Goal: Transaction & Acquisition: Purchase product/service

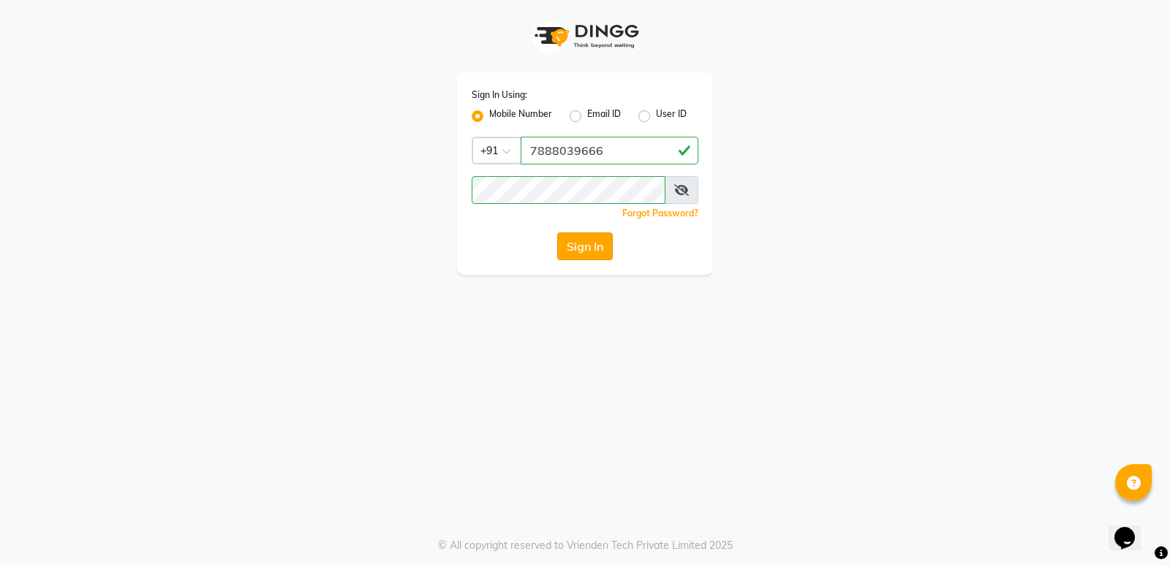
click at [581, 242] on button "Sign In" at bounding box center [585, 247] width 56 height 28
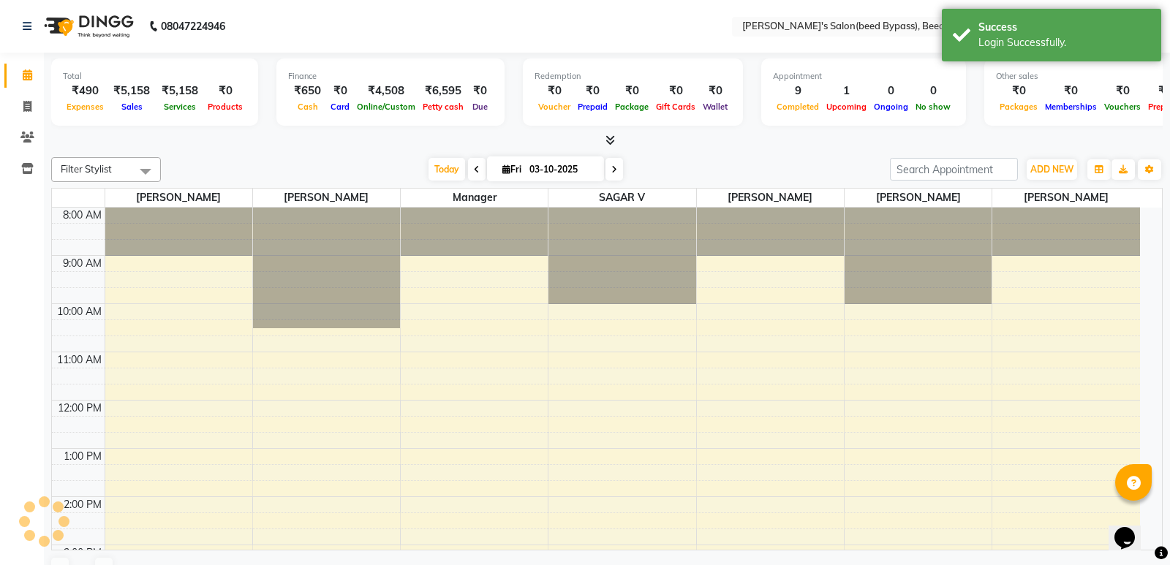
select select "en"
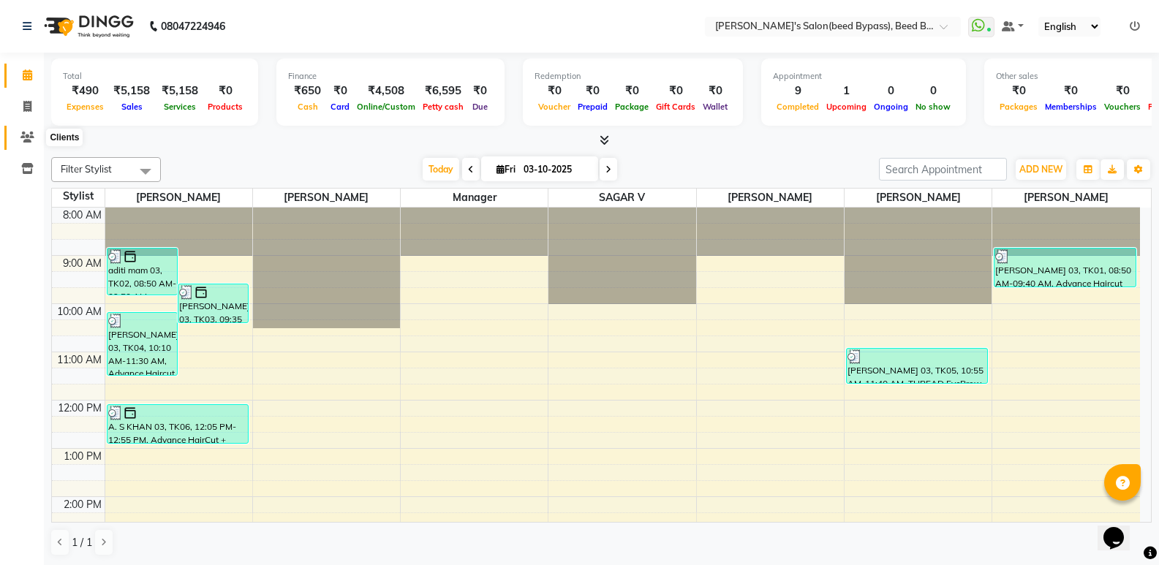
click at [29, 137] on icon at bounding box center [27, 137] width 14 height 11
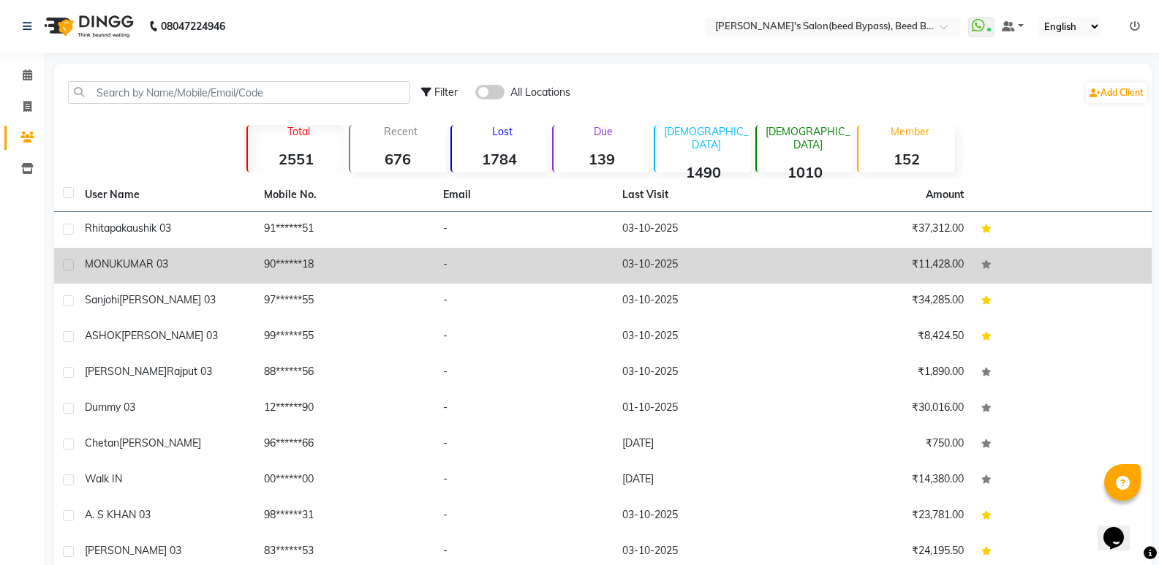
click at [158, 277] on td "MONU KUMAR 03" at bounding box center [165, 266] width 179 height 36
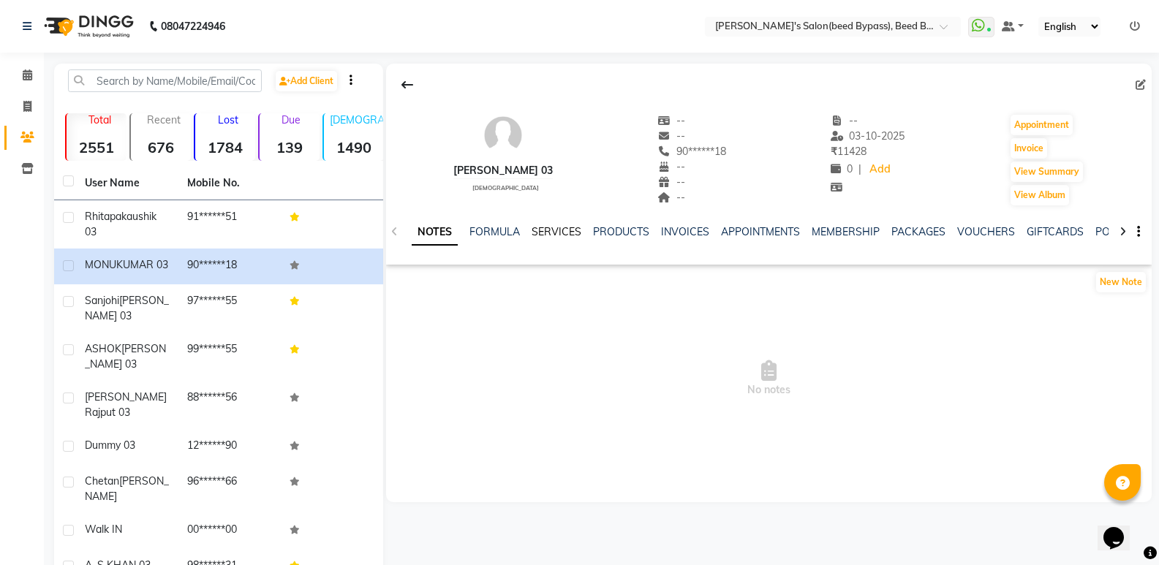
click at [566, 228] on link "SERVICES" at bounding box center [557, 231] width 50 height 13
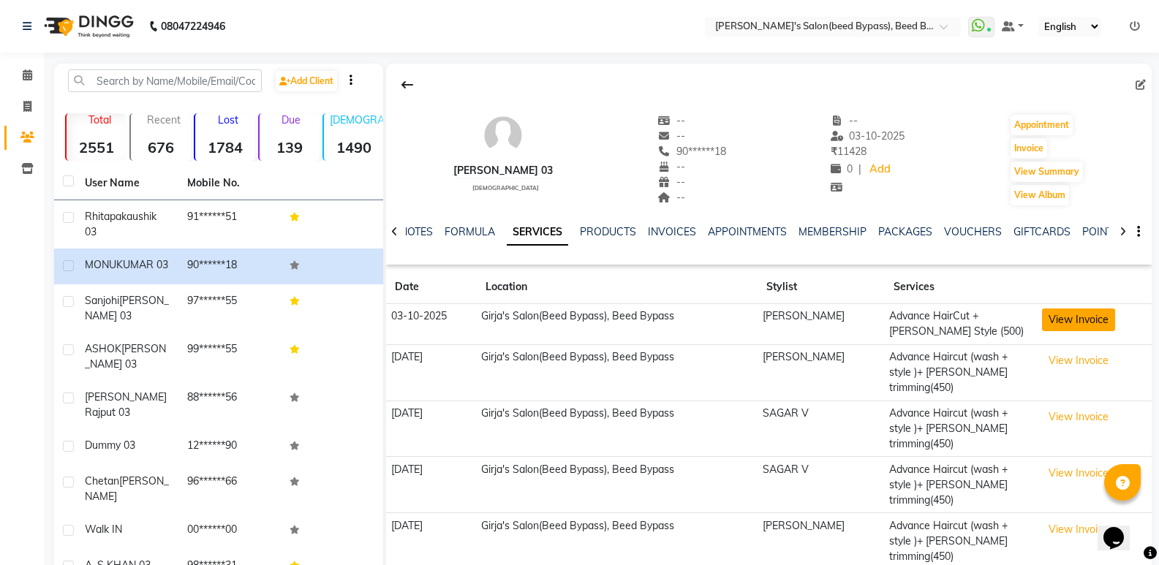
click at [1071, 317] on button "View Invoice" at bounding box center [1078, 320] width 73 height 23
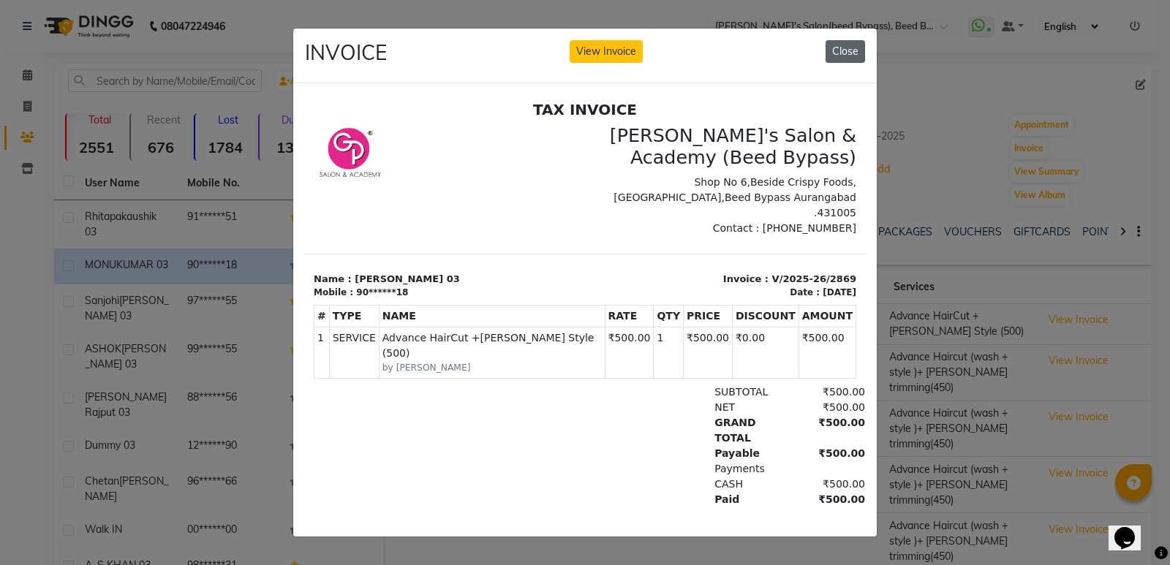
click at [843, 45] on button "Close" at bounding box center [845, 51] width 39 height 23
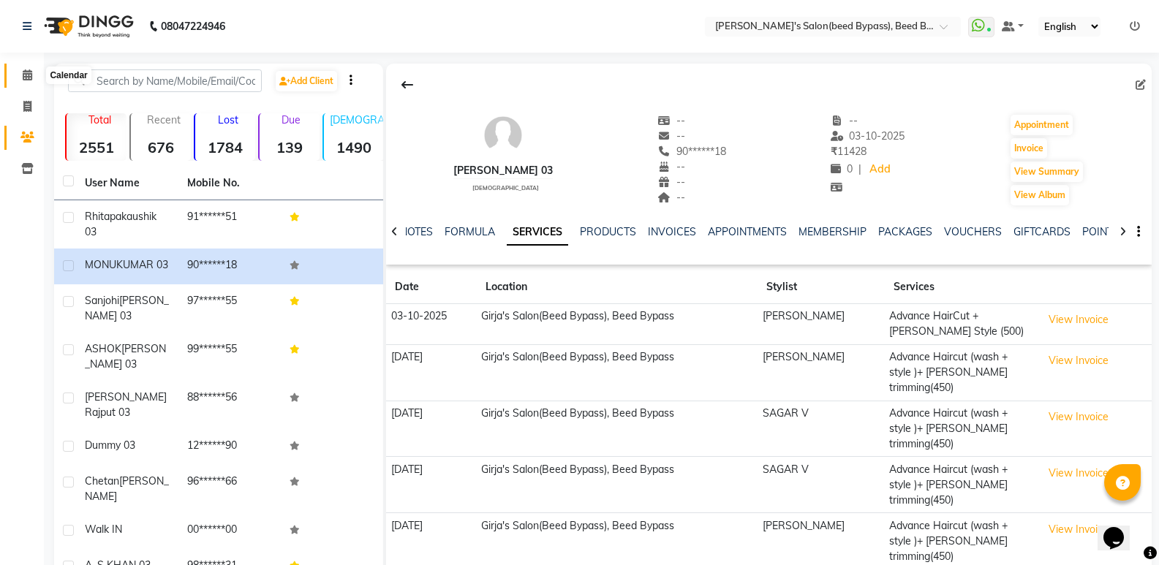
click at [29, 69] on icon at bounding box center [28, 74] width 10 height 11
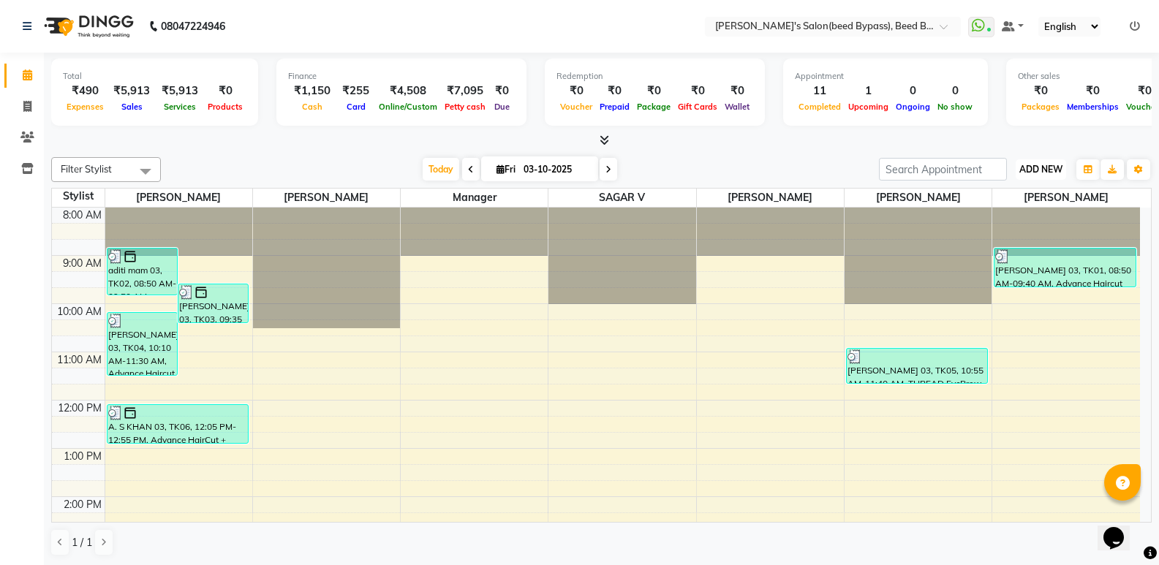
click at [1044, 169] on span "ADD NEW" at bounding box center [1040, 169] width 43 height 11
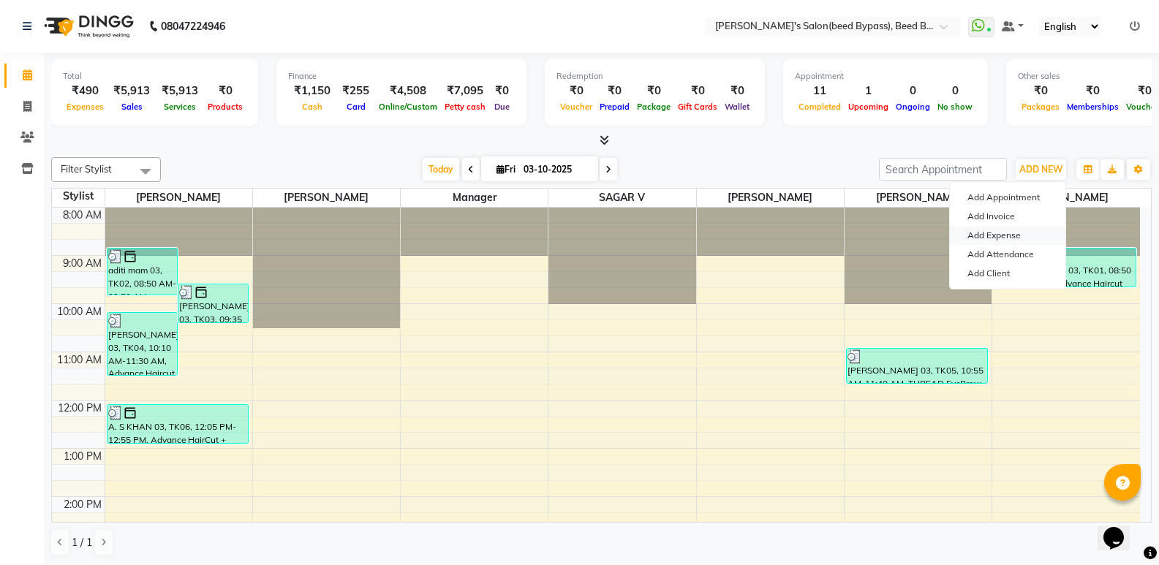
click at [1011, 235] on link "Add Expense" at bounding box center [1008, 235] width 116 height 19
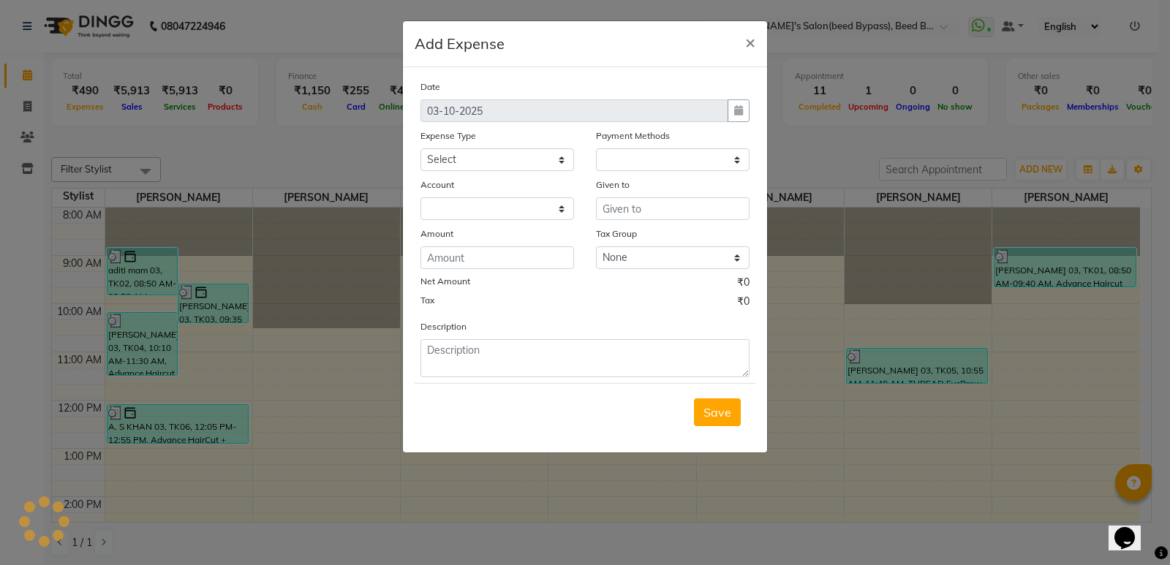
select select "1"
select select "2985"
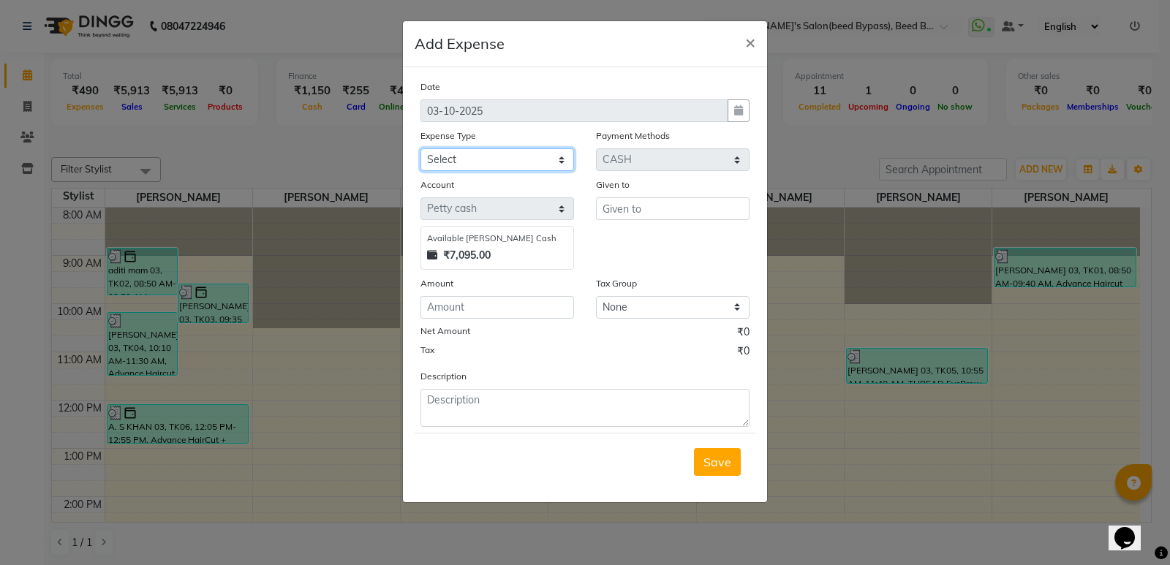
click at [506, 159] on select "Select Advance Salary BANK TRANFAR Cash transfer to hub Client Snacks DISTRIBUT…" at bounding box center [498, 159] width 154 height 23
select select "11137"
click at [421, 148] on select "Select Advance Salary BANK TRANFAR Cash transfer to hub Client Snacks DISTRIBUT…" at bounding box center [498, 159] width 154 height 23
click at [508, 311] on input "number" at bounding box center [498, 307] width 154 height 23
type input "36"
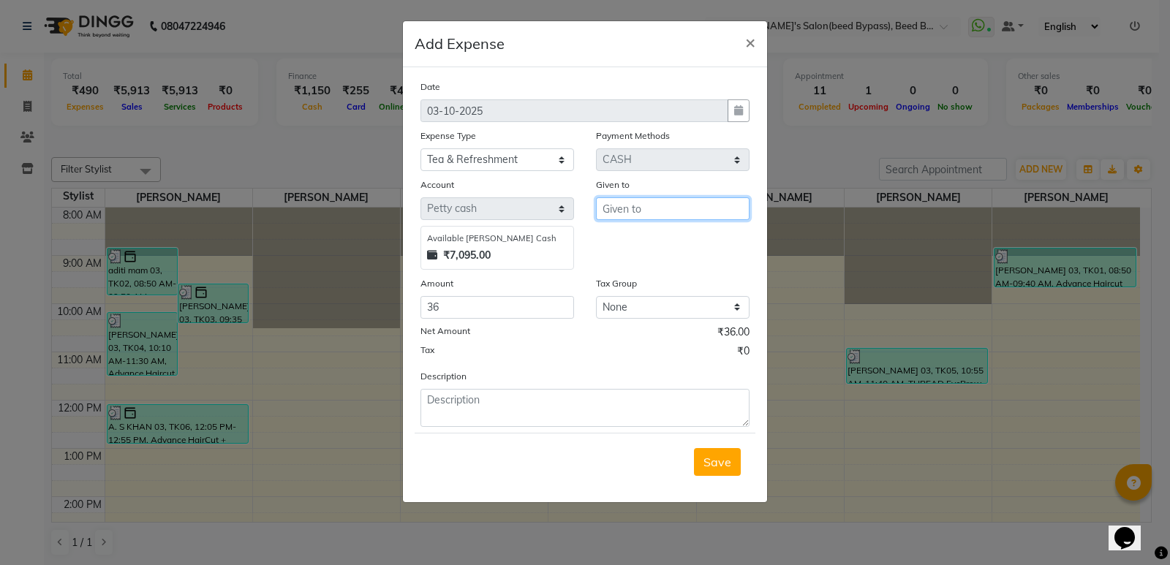
click at [640, 205] on input "text" at bounding box center [673, 208] width 154 height 23
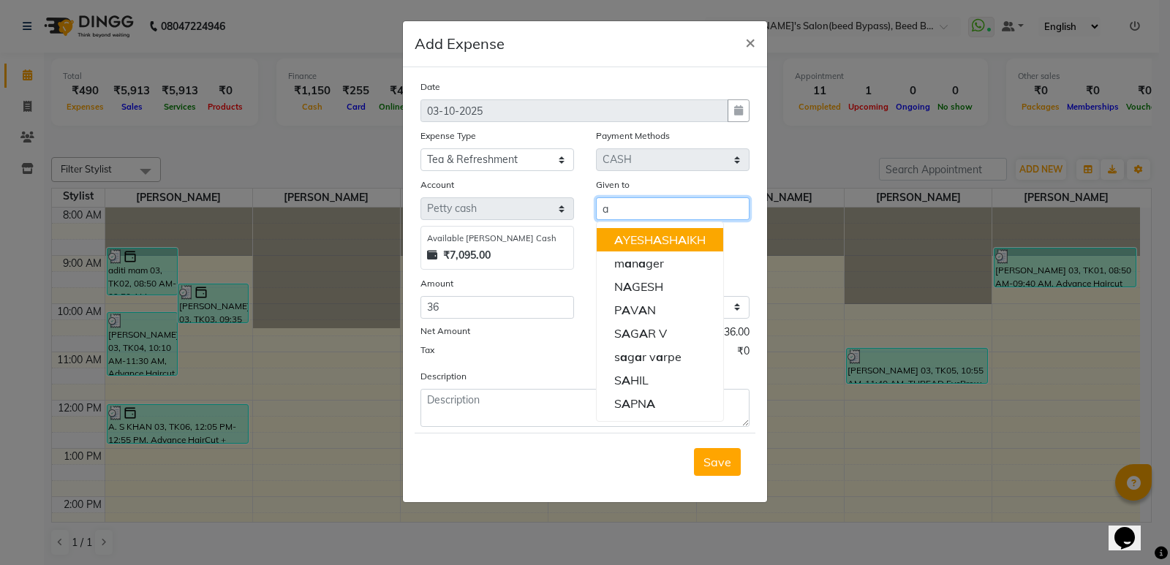
click at [646, 238] on ngb-highlight "A YESH A SH A IKH" at bounding box center [659, 240] width 91 height 15
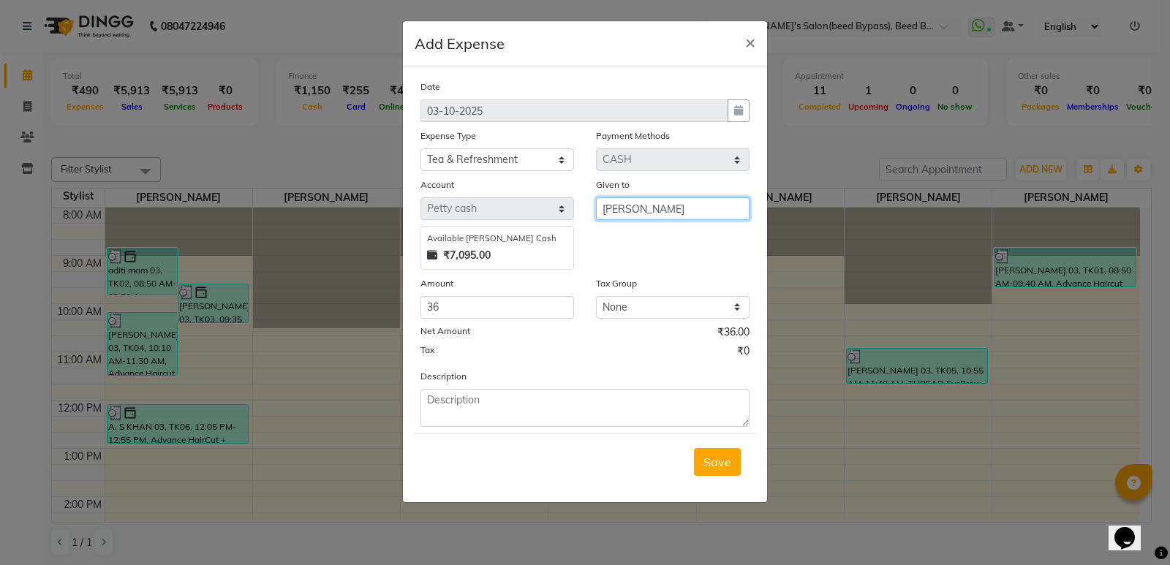
type input "[PERSON_NAME]"
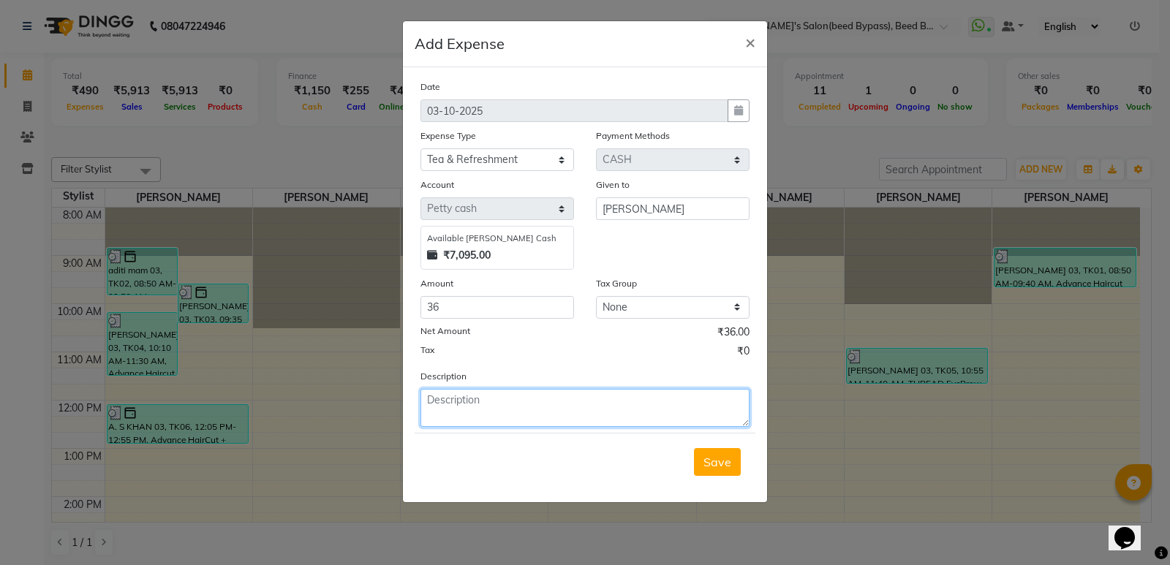
click at [472, 418] on textarea at bounding box center [585, 408] width 329 height 38
type textarea "milk"
click at [712, 464] on span "Save" at bounding box center [718, 462] width 28 height 15
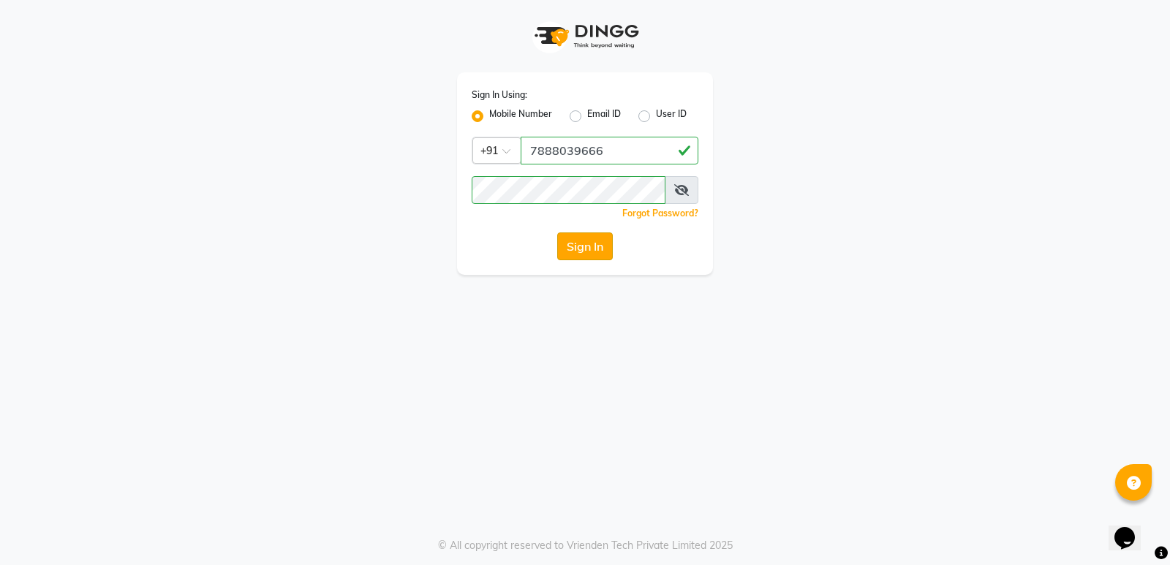
click at [589, 241] on button "Sign In" at bounding box center [585, 247] width 56 height 28
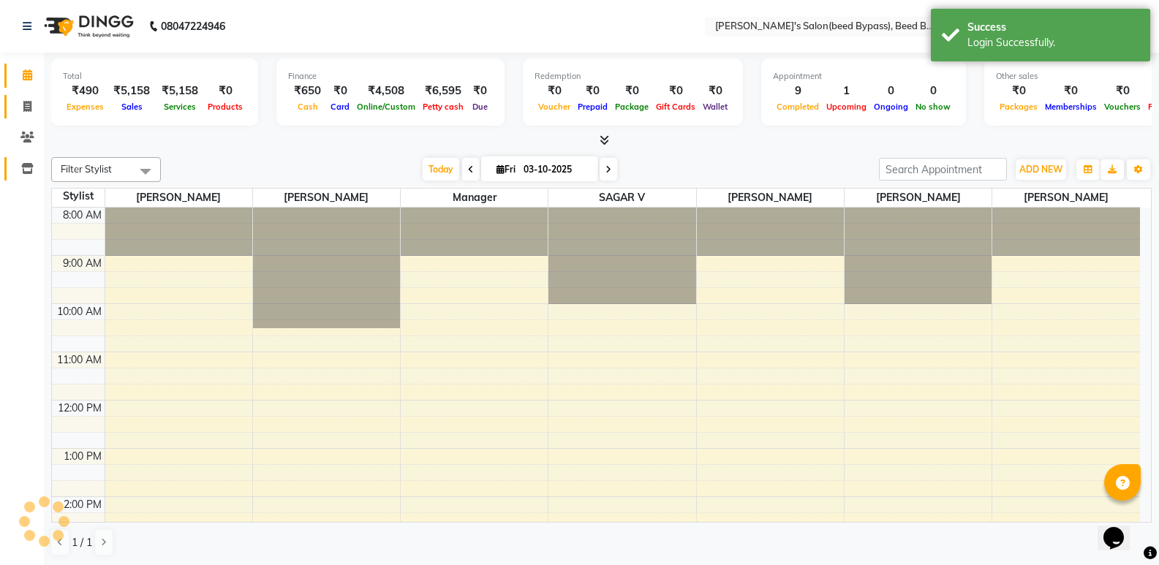
click at [23, 102] on icon at bounding box center [27, 106] width 8 height 11
select select "service"
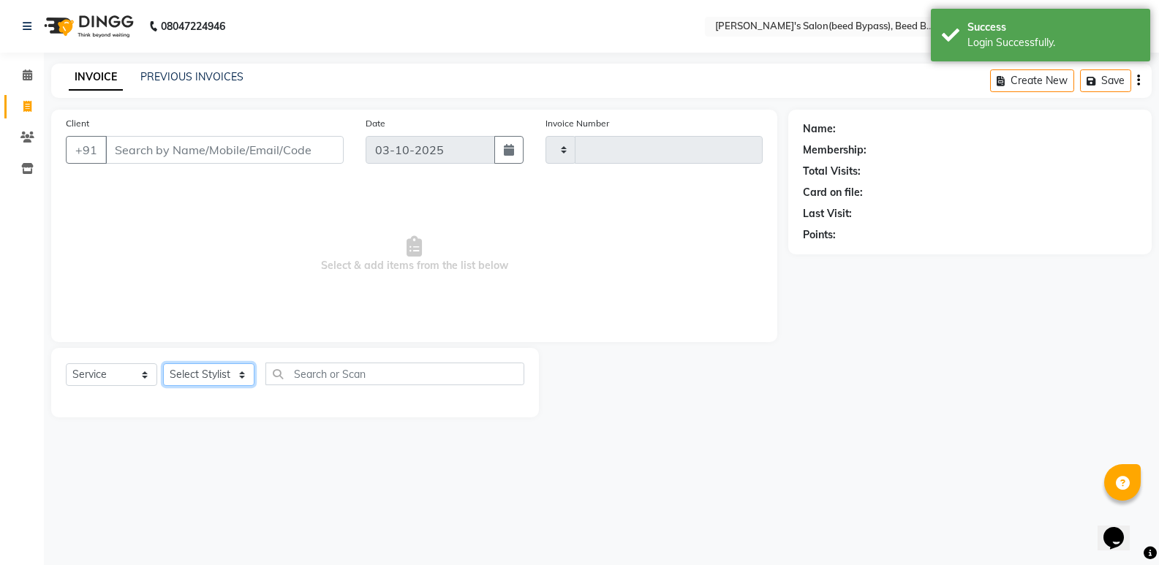
click at [207, 380] on select "Select Stylist" at bounding box center [208, 374] width 91 height 23
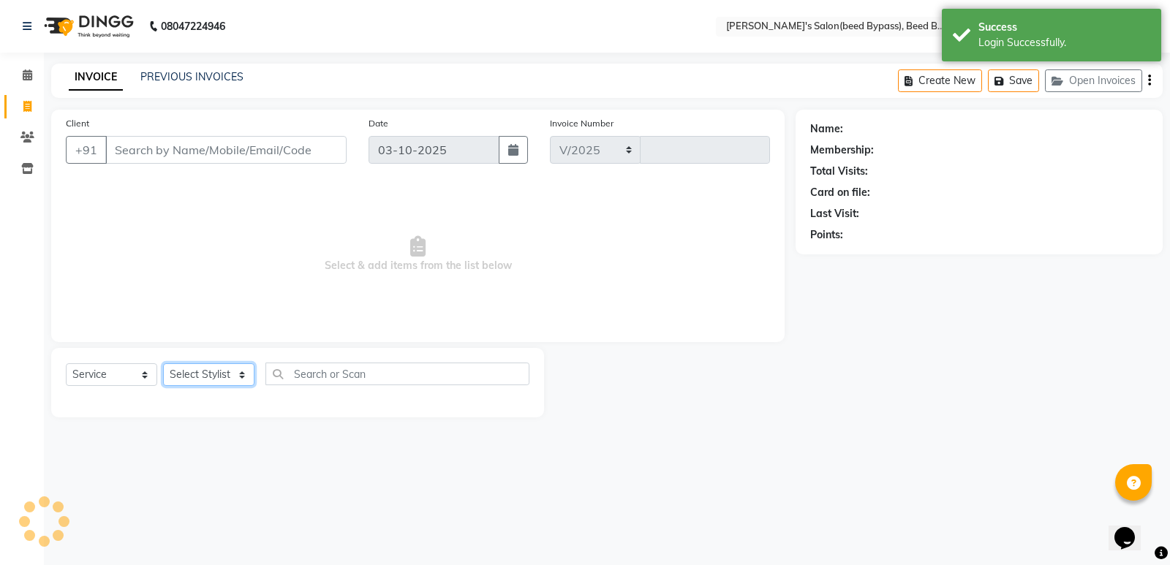
select select "4176"
type input "2869"
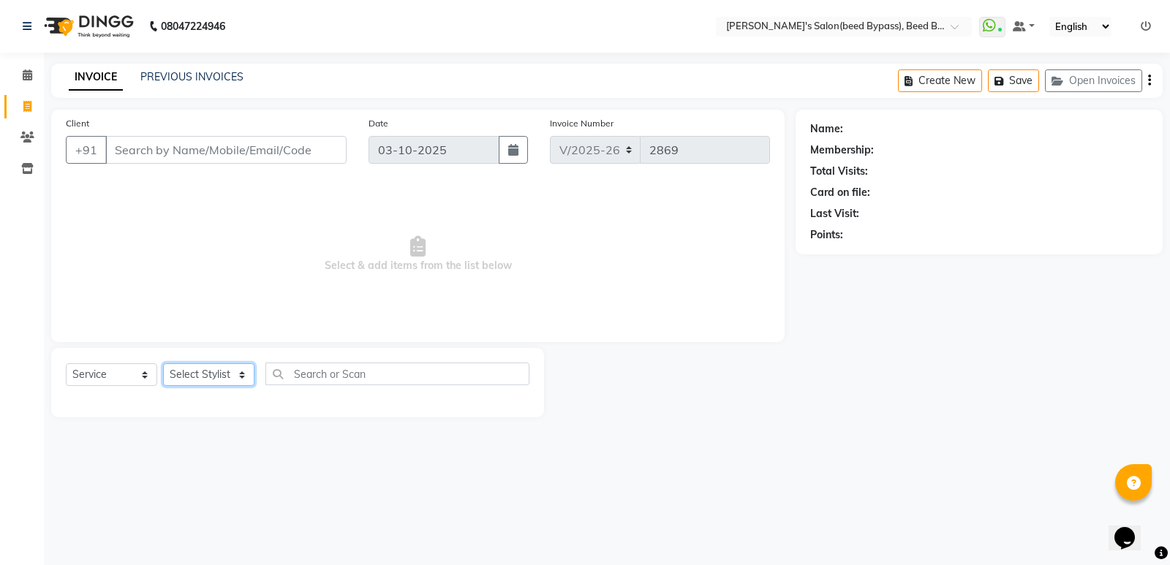
select select "83208"
click at [163, 363] on select "Select Stylist [PERSON_NAME] manager [PERSON_NAME] V sagar [PERSON_NAME] [PERSO…" at bounding box center [208, 374] width 91 height 23
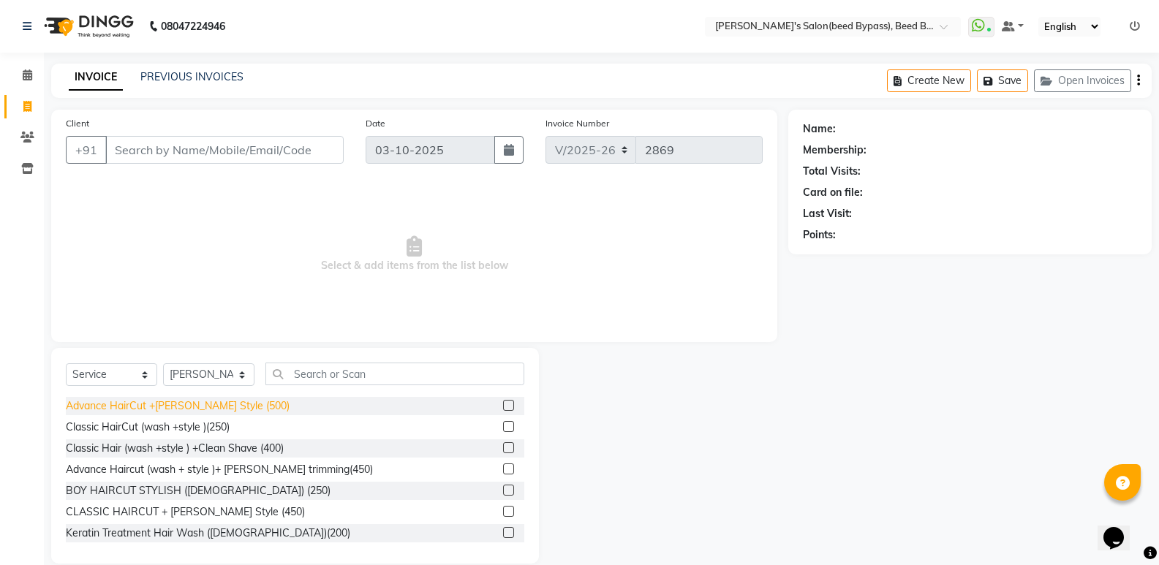
click at [226, 407] on div "Advance HairCut +[PERSON_NAME] Style (500)" at bounding box center [178, 406] width 224 height 15
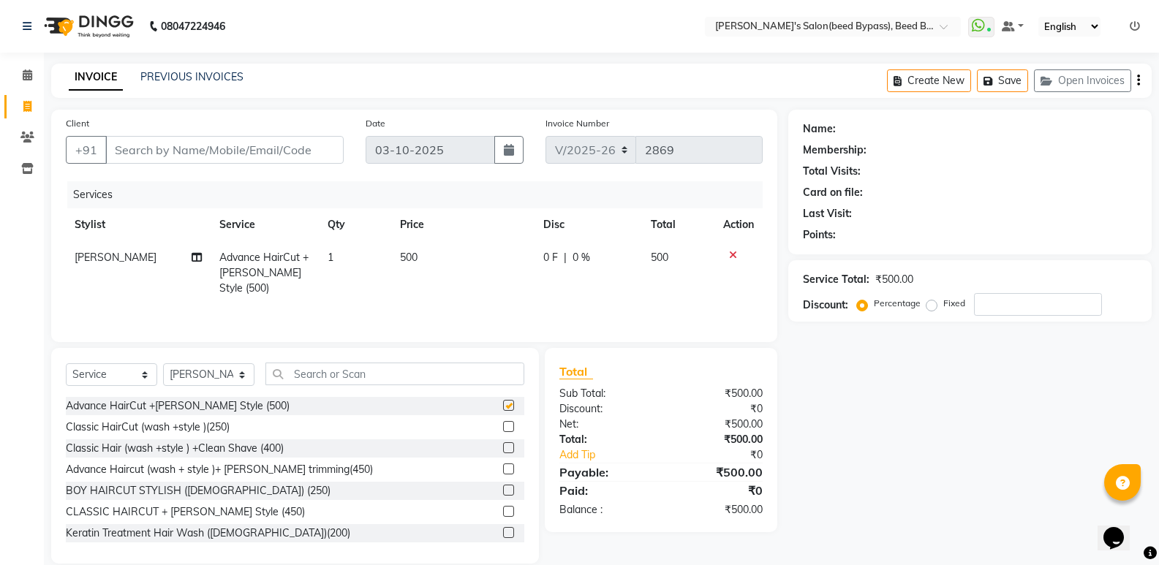
checkbox input "false"
drag, startPoint x: 215, startPoint y: 151, endPoint x: 217, endPoint y: 134, distance: 17.7
click at [216, 149] on input "Client" at bounding box center [224, 150] width 238 height 28
type input "9"
type input "0"
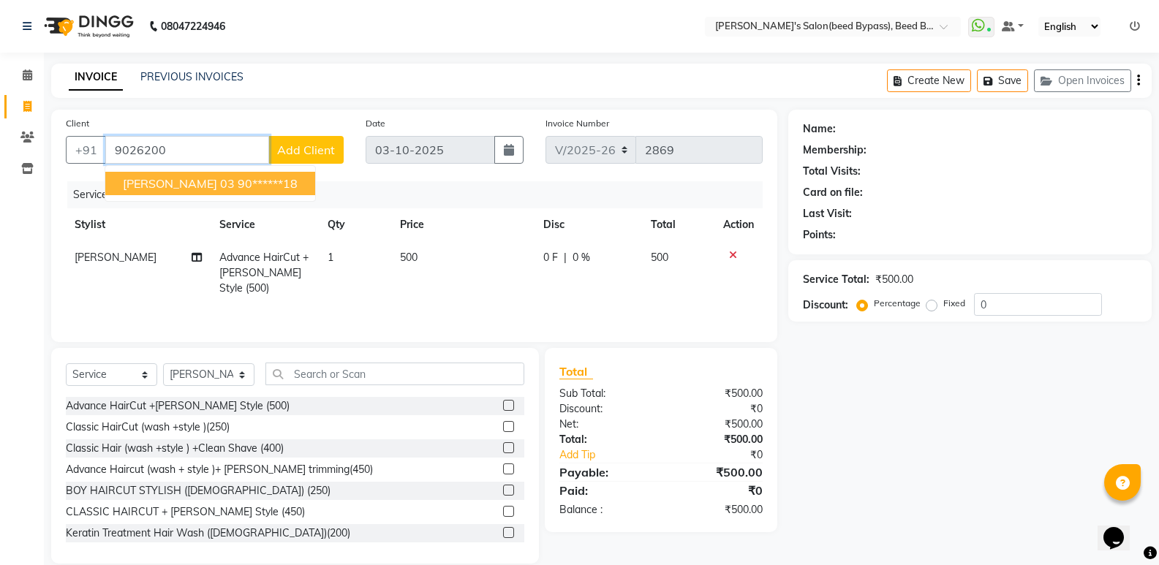
click at [274, 178] on ngb-highlight "90******18" at bounding box center [268, 183] width 60 height 15
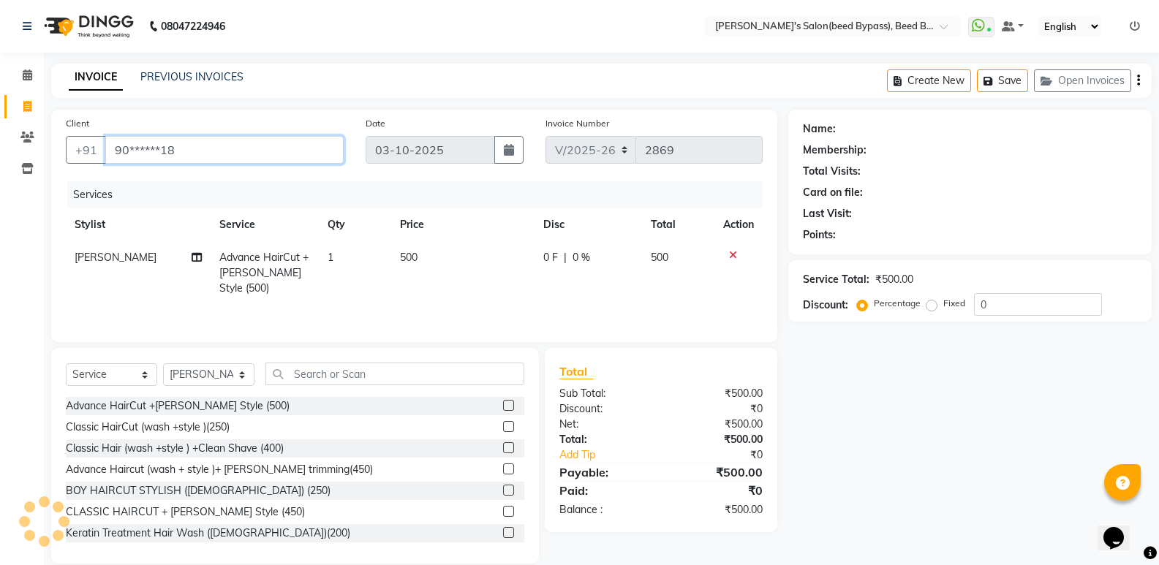
type input "90******18"
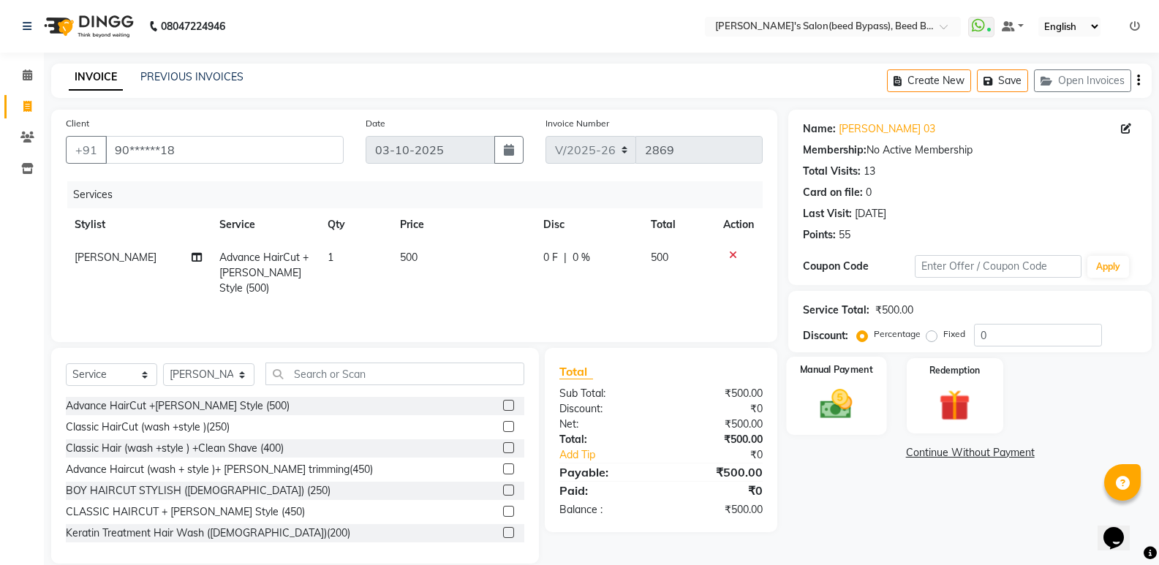
click at [845, 412] on img at bounding box center [836, 403] width 52 height 37
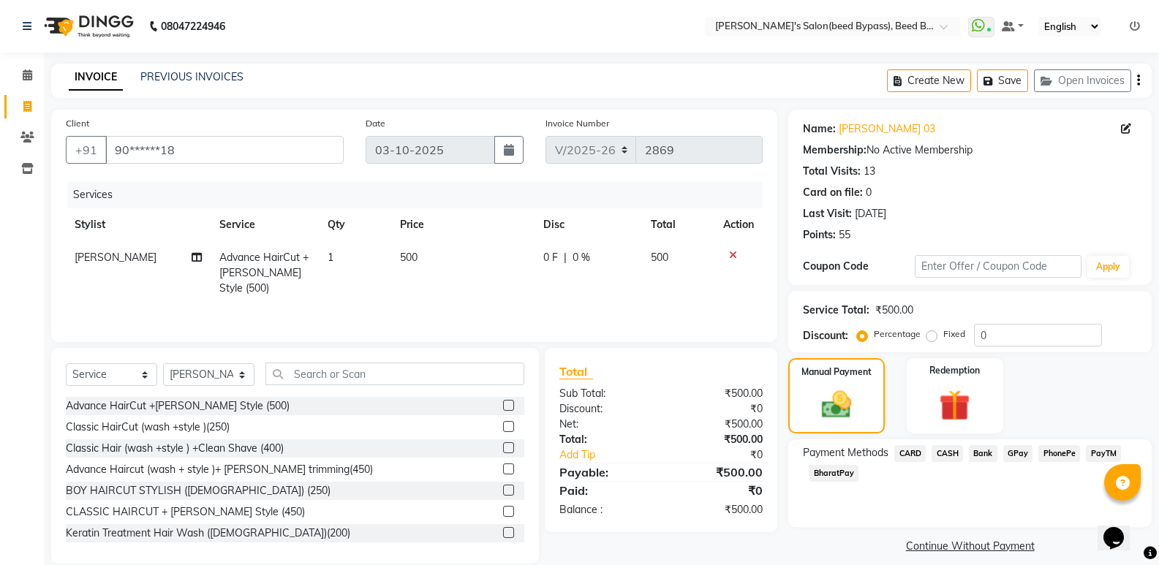
click at [952, 457] on span "CASH" at bounding box center [947, 453] width 31 height 17
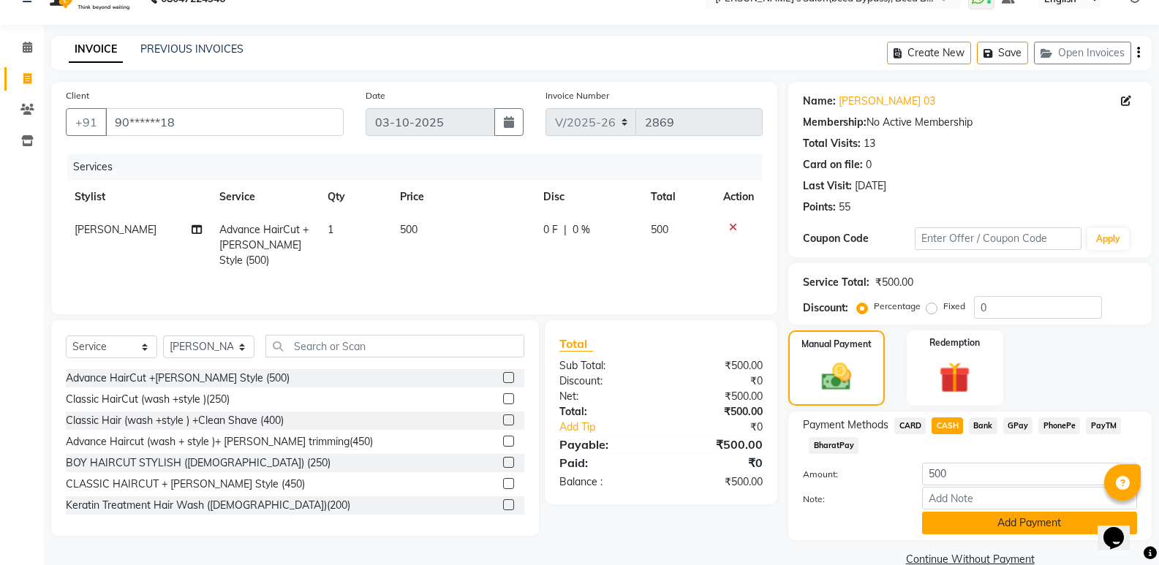
scroll to position [55, 0]
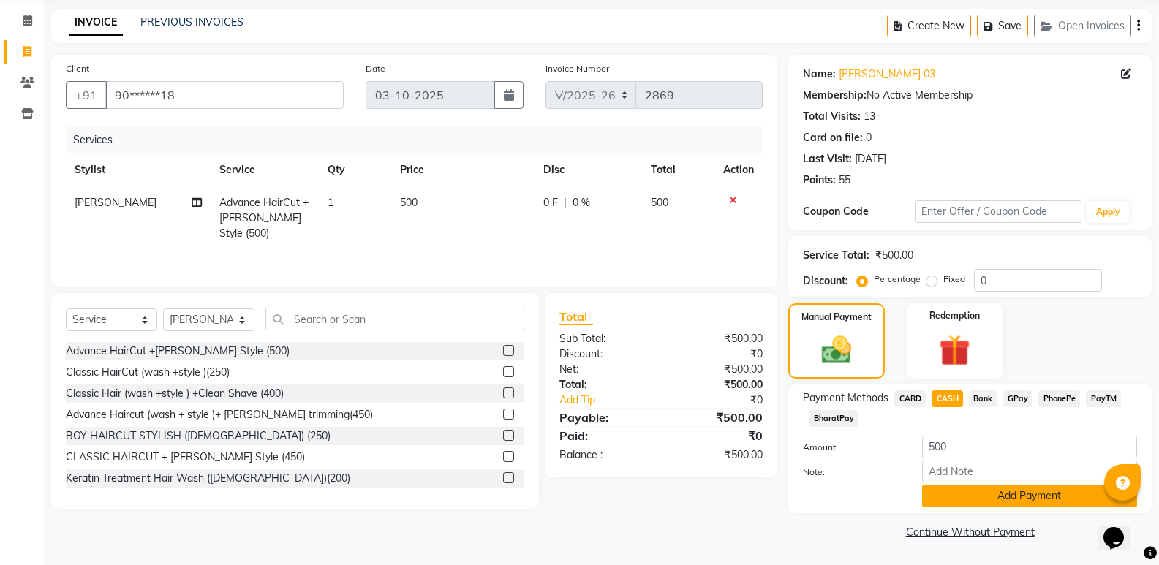
click at [978, 491] on button "Add Payment" at bounding box center [1029, 496] width 215 height 23
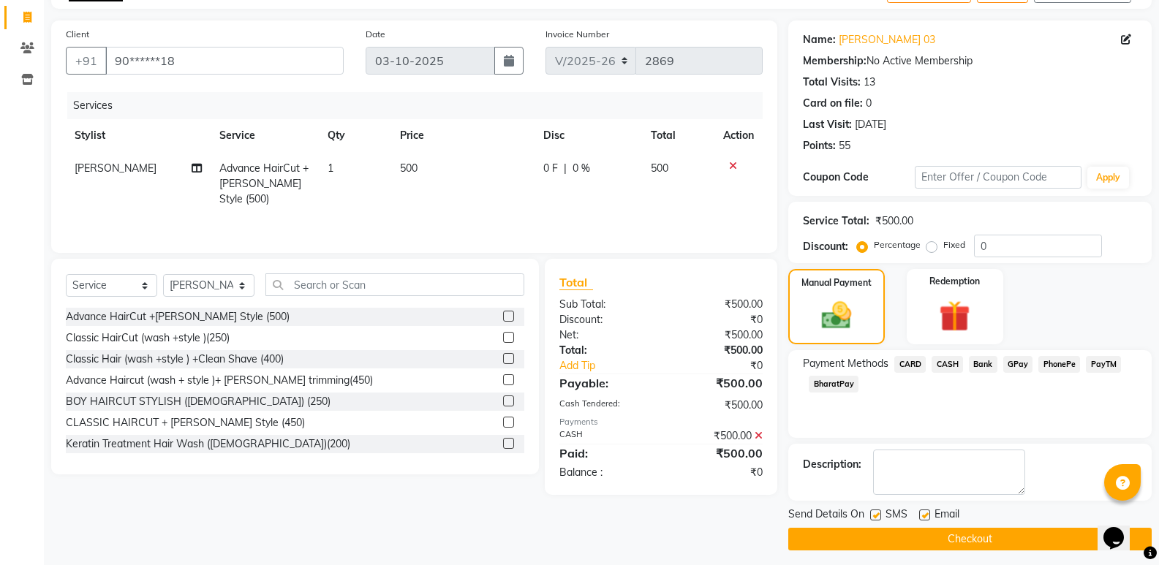
scroll to position [97, 0]
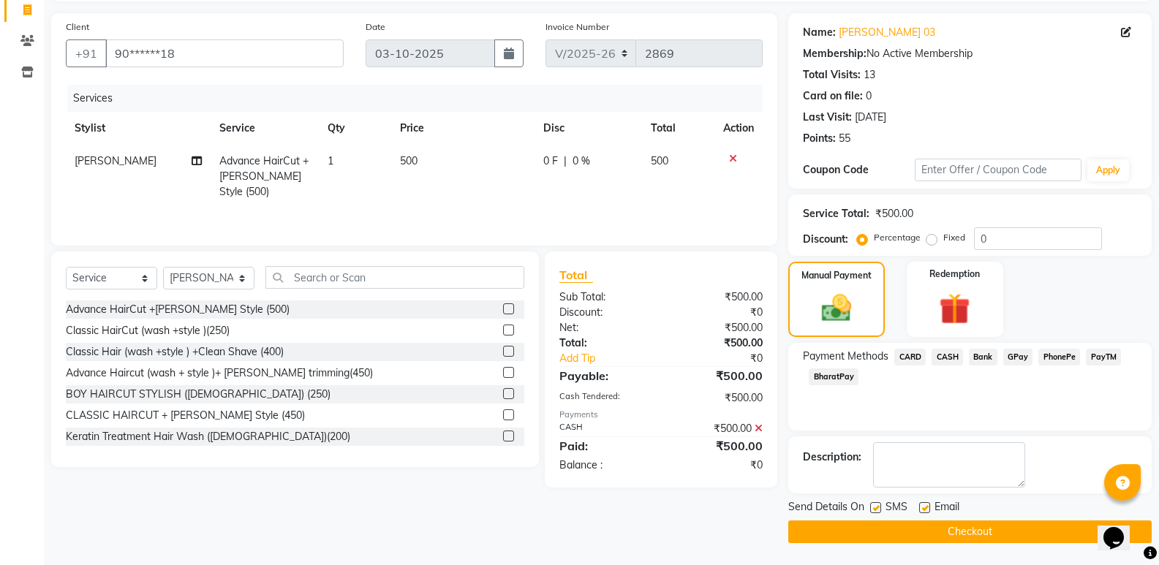
click at [979, 524] on button "Checkout" at bounding box center [969, 532] width 363 height 23
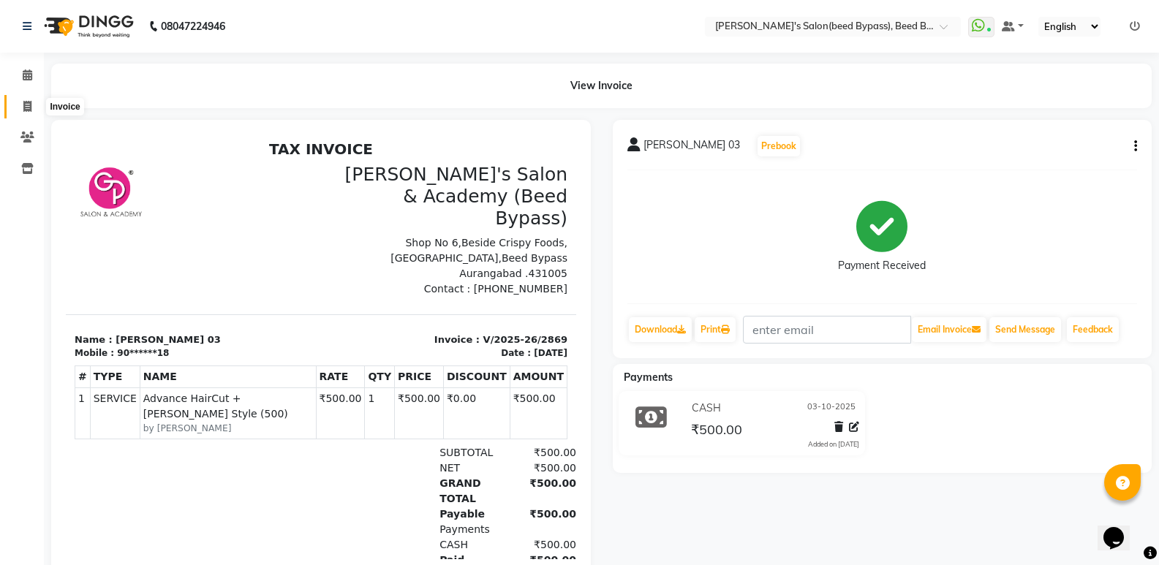
click at [28, 107] on icon at bounding box center [27, 106] width 8 height 11
select select "service"
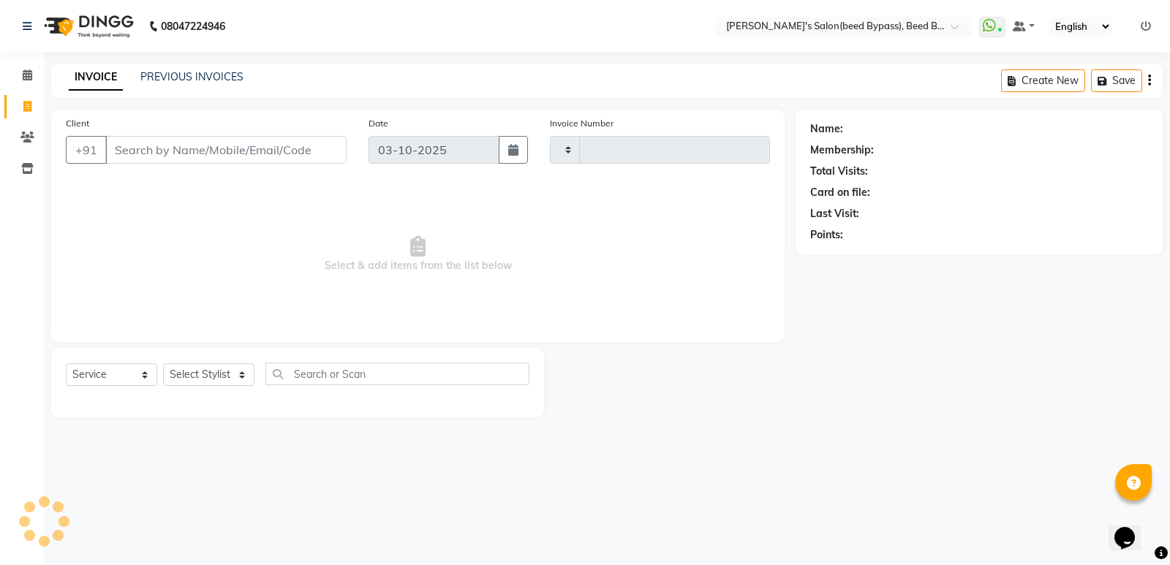
type input "2870"
select select "4176"
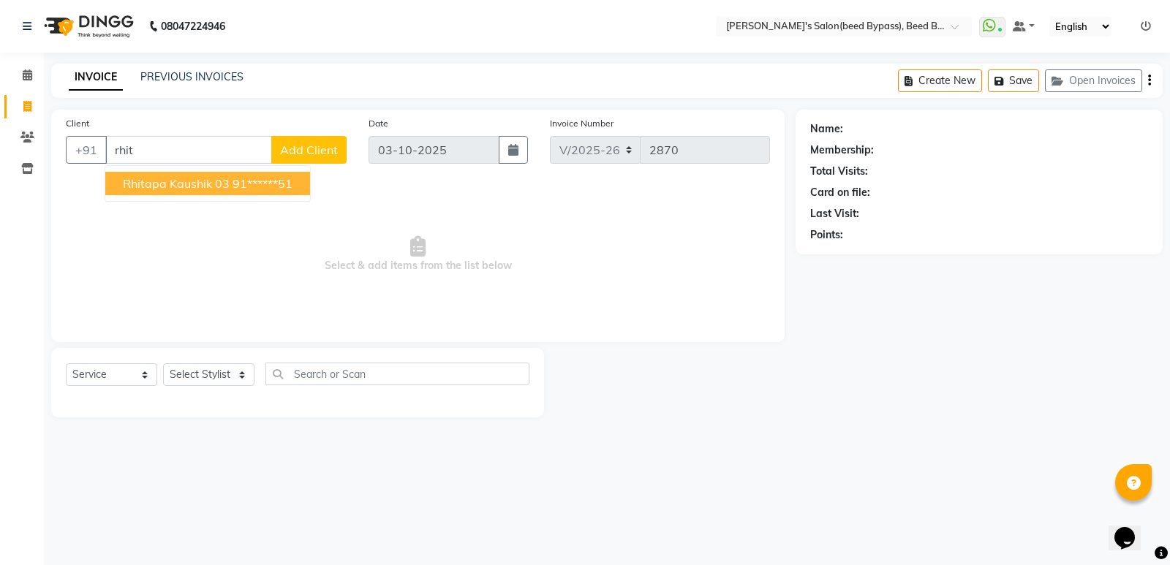
click at [187, 181] on span "rhitapa kaushik 03" at bounding box center [176, 183] width 107 height 15
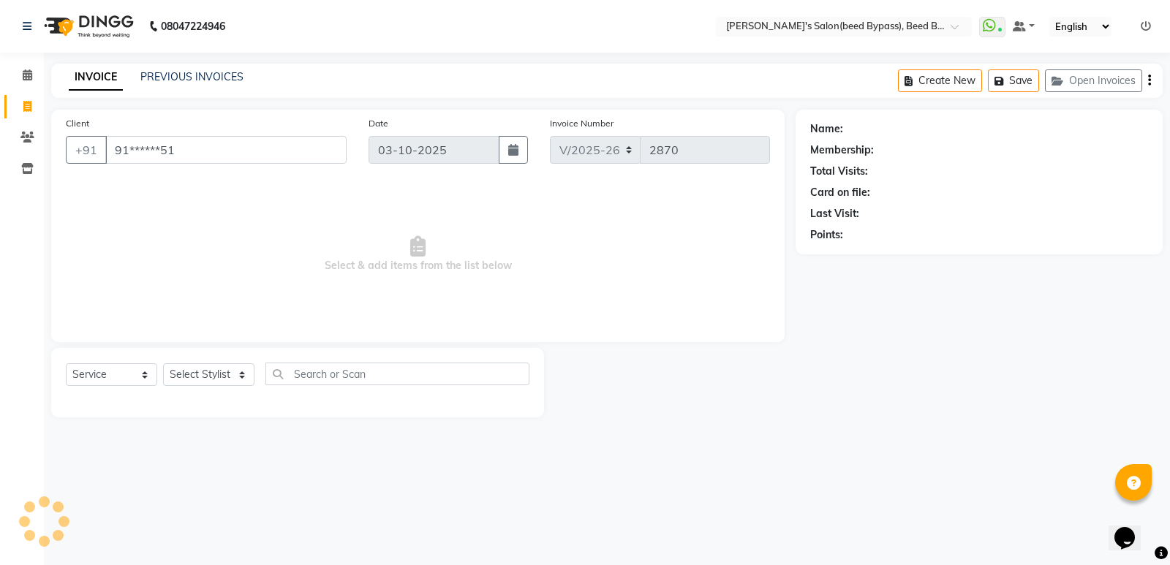
type input "91******51"
select select "1: Object"
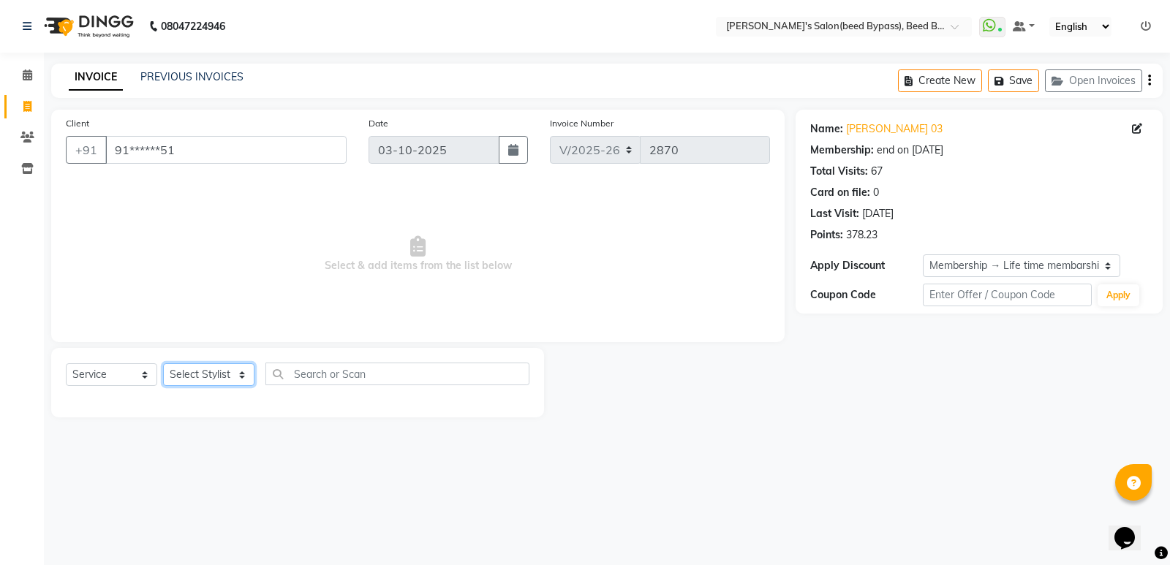
click at [216, 377] on select "Select Stylist [PERSON_NAME] manager [PERSON_NAME] V sagar [PERSON_NAME] [PERSO…" at bounding box center [208, 374] width 91 height 23
select select "28787"
click at [163, 363] on select "Select Stylist [PERSON_NAME] manager [PERSON_NAME] V sagar [PERSON_NAME] [PERSO…" at bounding box center [208, 374] width 91 height 23
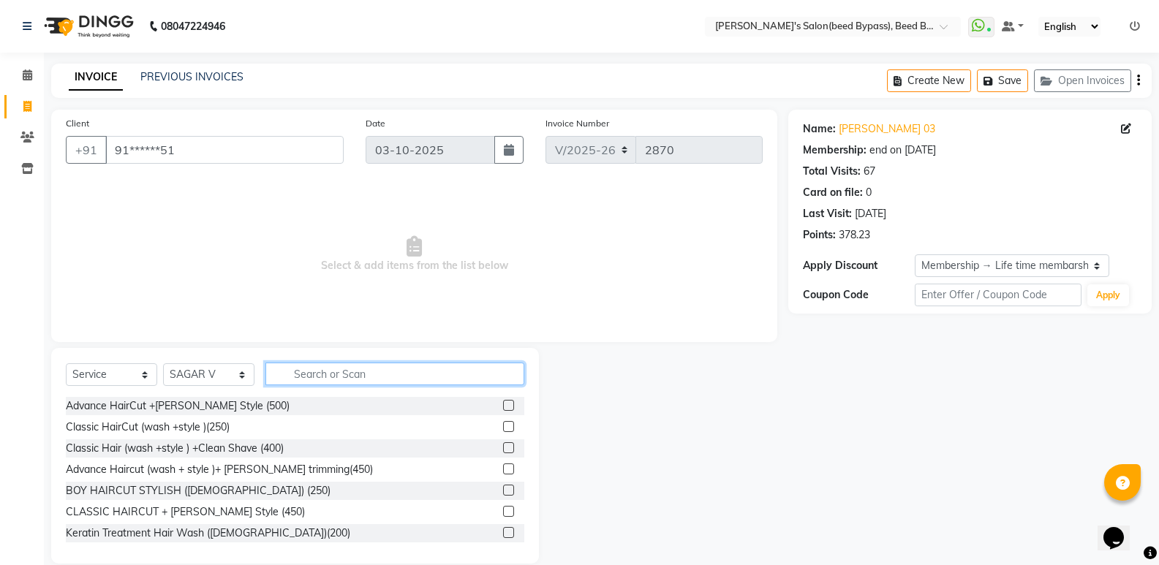
click at [376, 369] on input "text" at bounding box center [394, 374] width 259 height 23
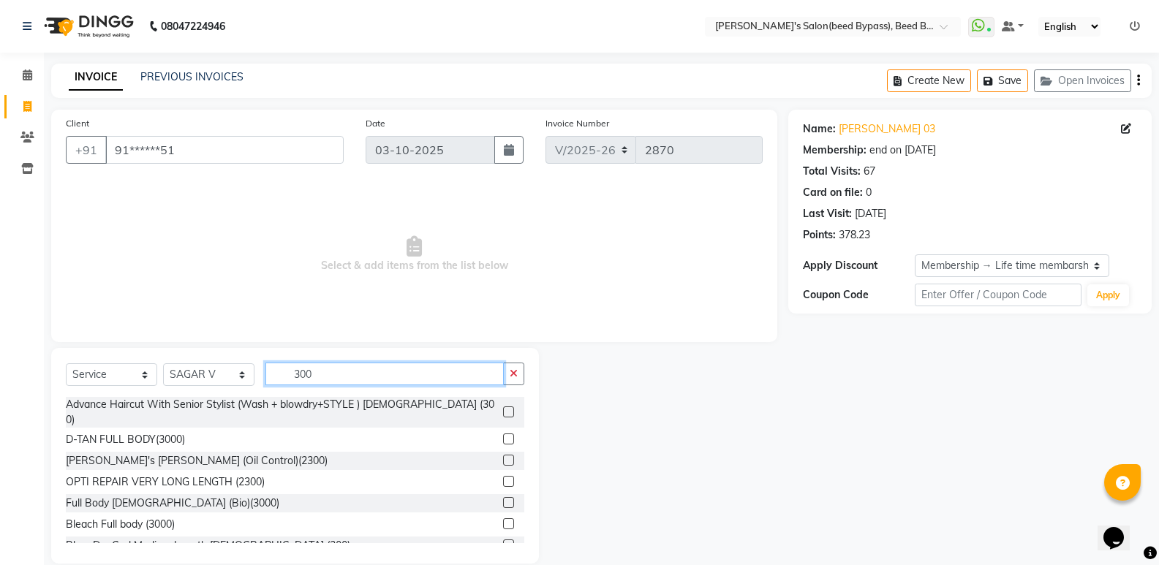
type input "300"
click at [375, 396] on div "Select Service Product Membership Package Voucher Prepaid Gift Card Select Styl…" at bounding box center [295, 380] width 459 height 34
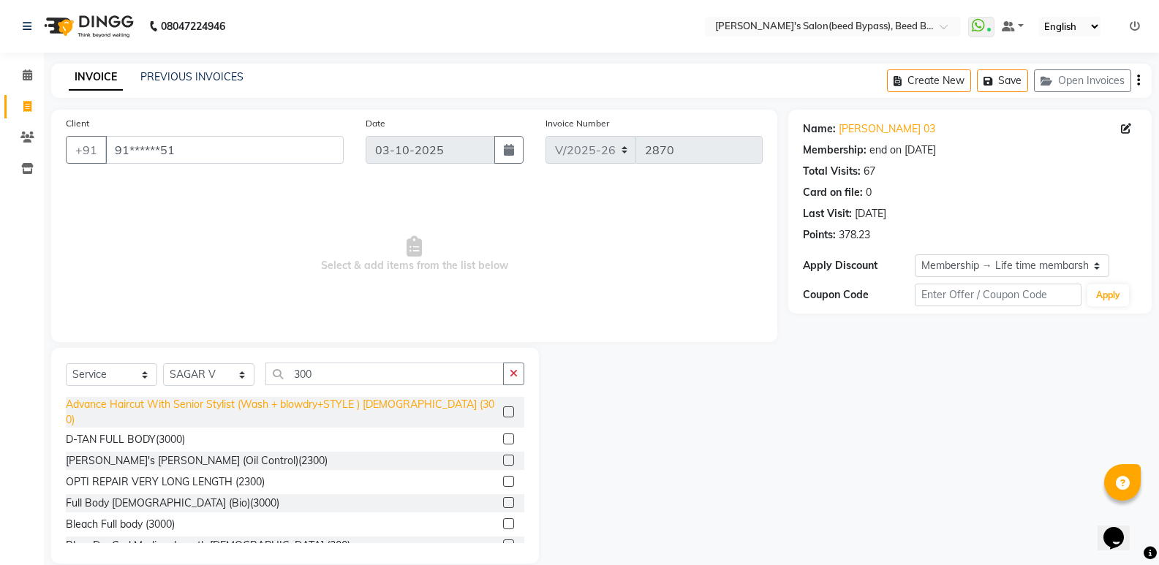
click at [375, 399] on div "Advance Haircut With Senior Stylist (Wash + blowdry+STYLE ) [DEMOGRAPHIC_DATA] …" at bounding box center [281, 412] width 431 height 31
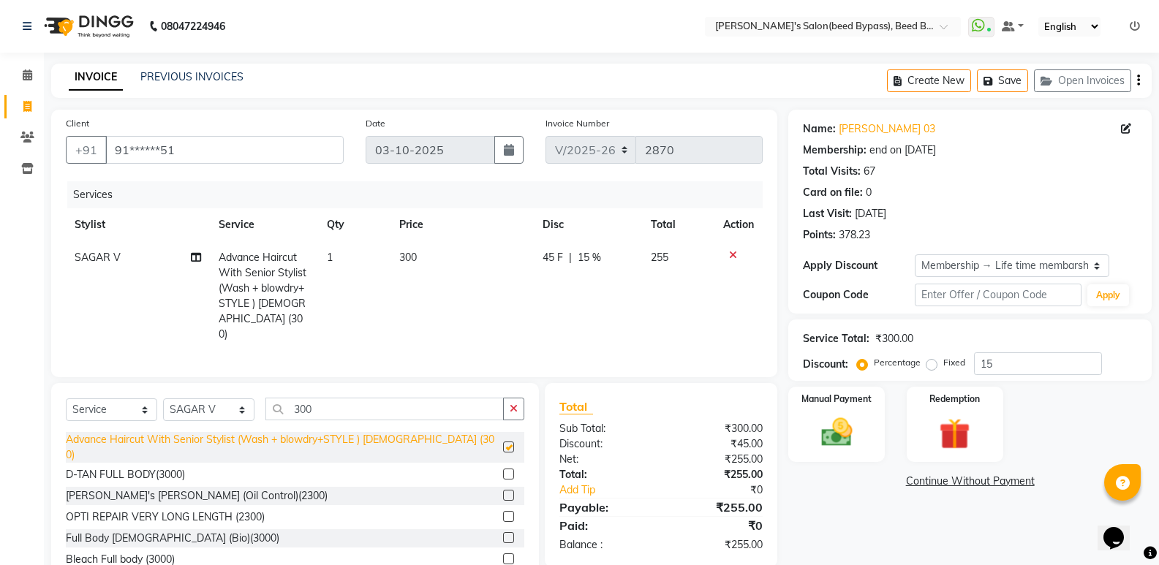
checkbox input "false"
click at [852, 432] on img at bounding box center [836, 432] width 52 height 37
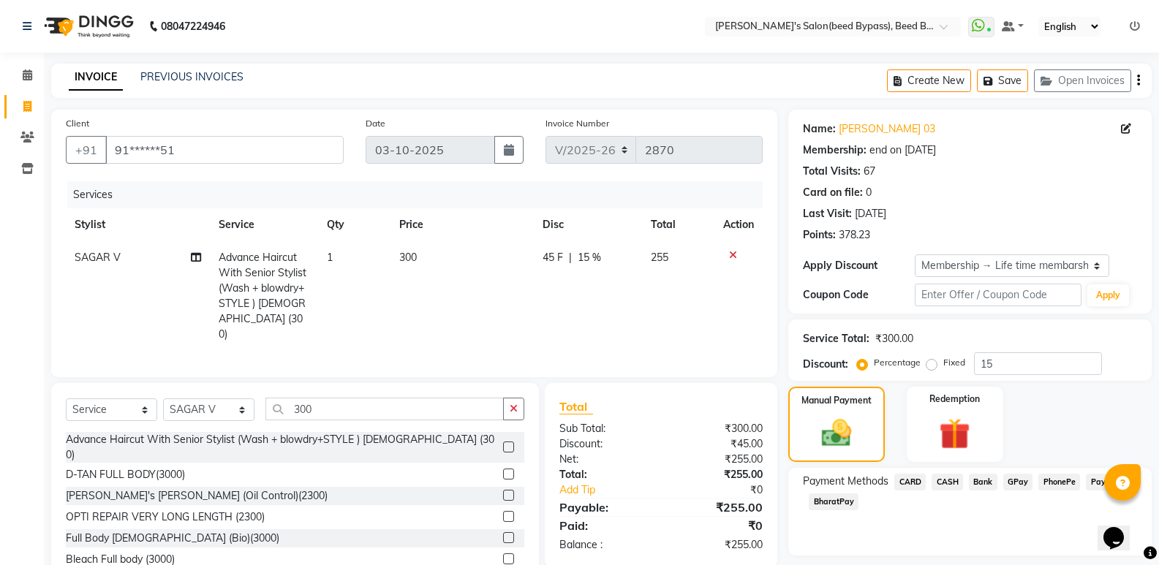
click at [912, 480] on span "CARD" at bounding box center [909, 482] width 31 height 17
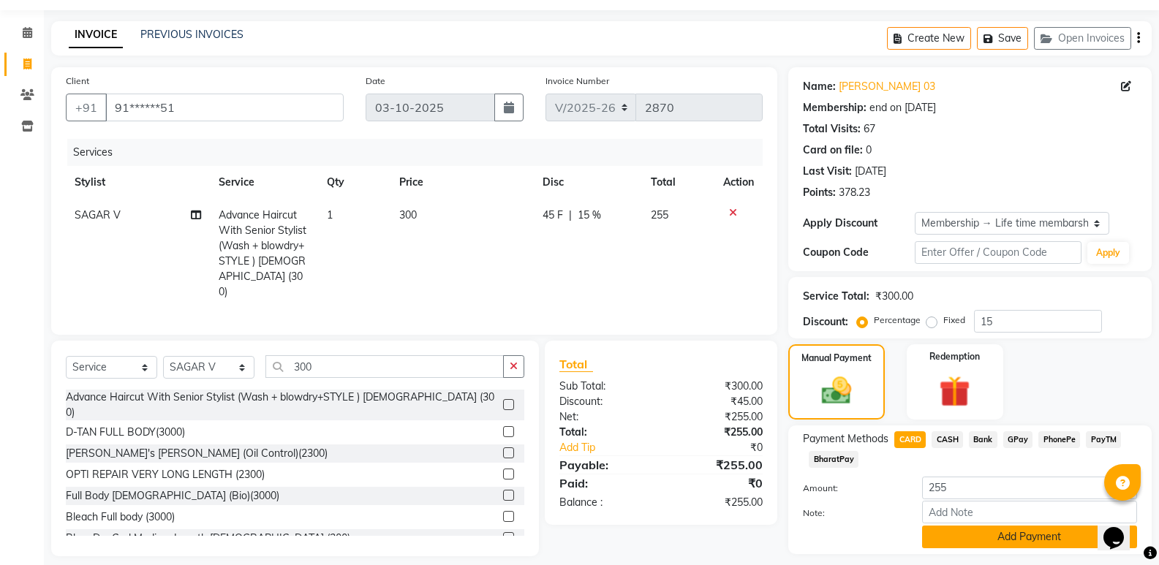
scroll to position [83, 0]
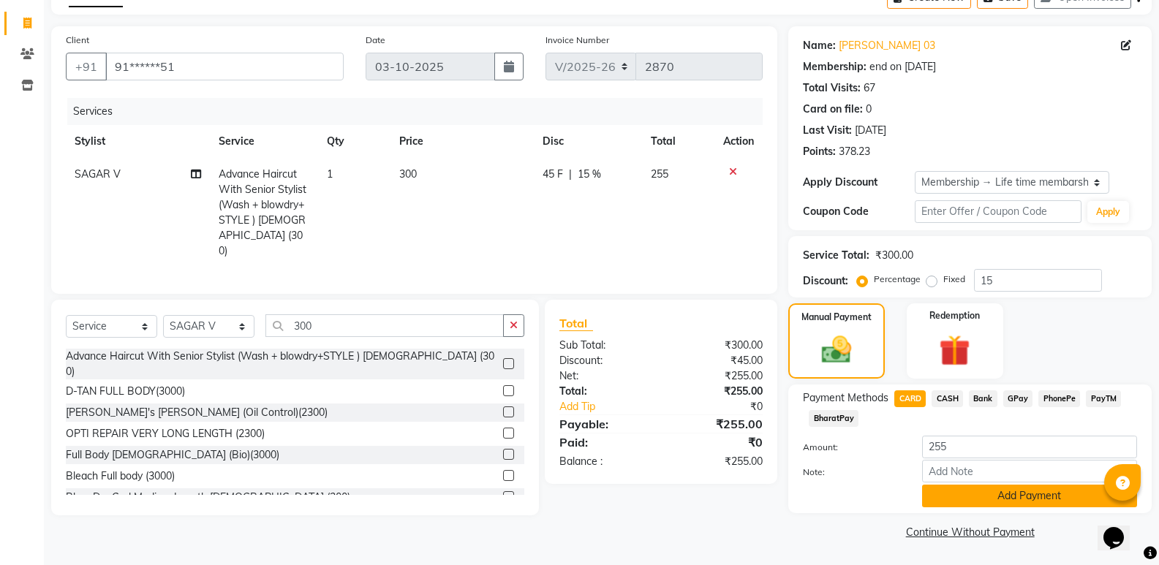
click at [968, 498] on button "Add Payment" at bounding box center [1029, 496] width 215 height 23
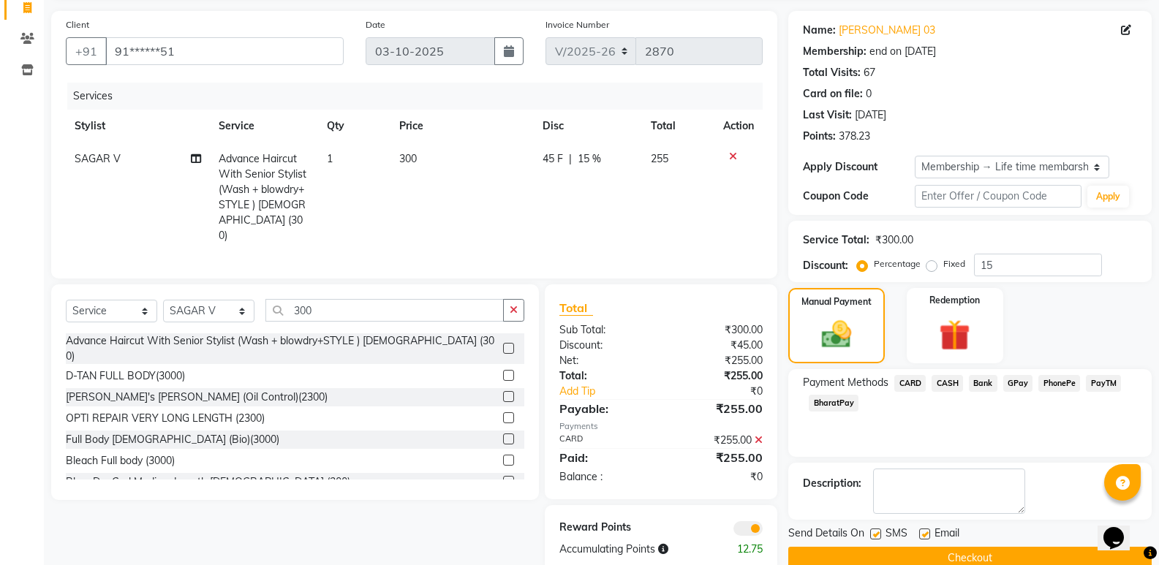
scroll to position [125, 0]
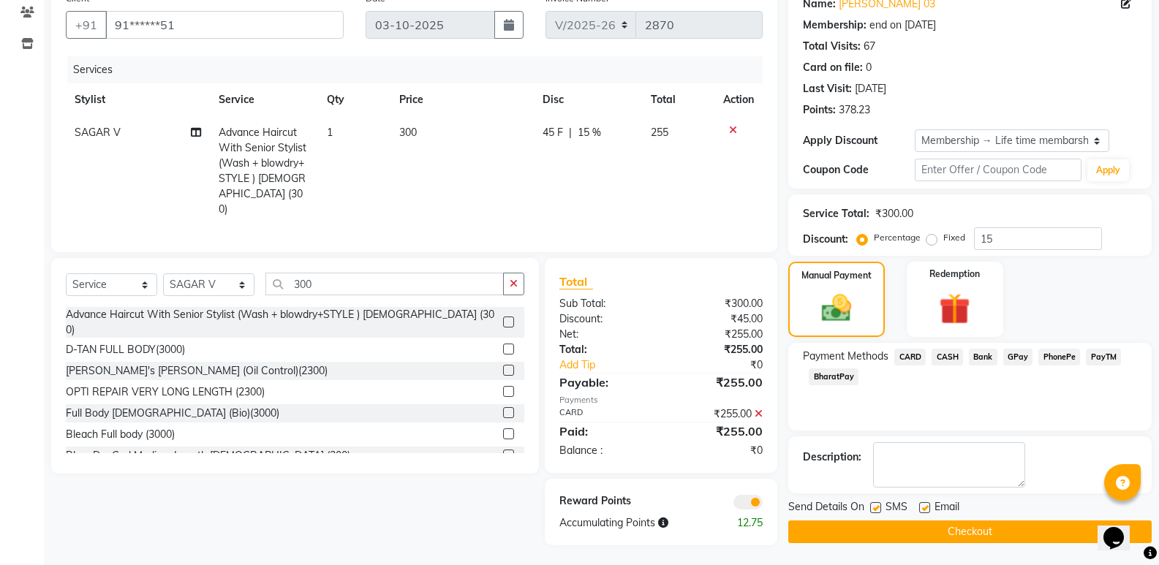
click at [976, 532] on button "Checkout" at bounding box center [969, 532] width 363 height 23
